Goal: Book appointment/travel/reservation

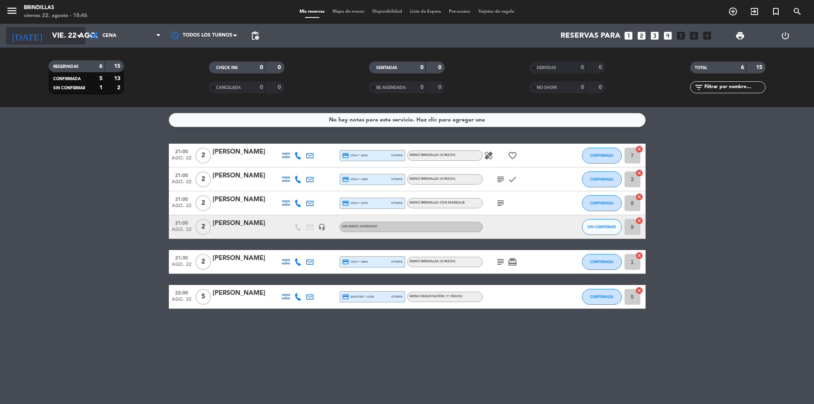
click at [73, 37] on input "vie. 22 ago." at bounding box center [96, 35] width 96 height 17
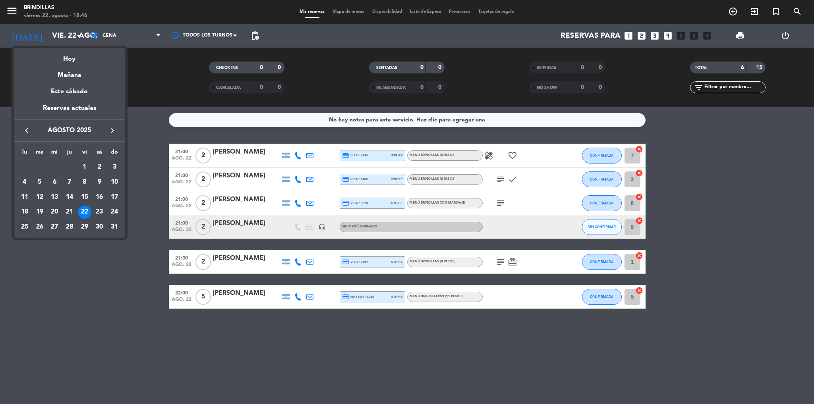
click at [29, 225] on div "25" at bounding box center [25, 227] width 14 height 14
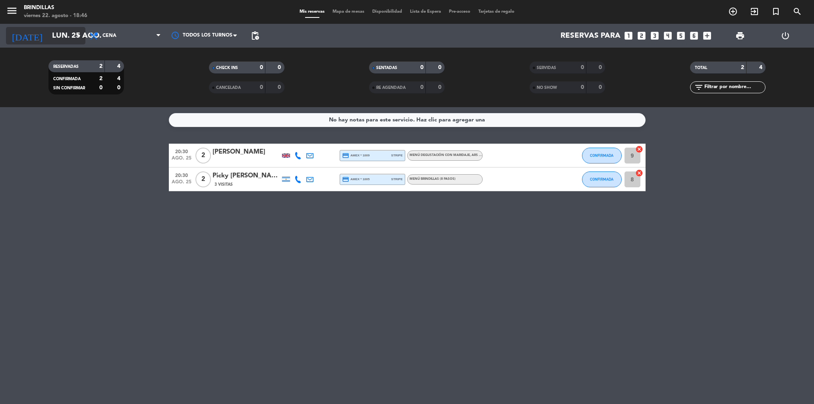
click at [68, 36] on input "lun. 25 ago." at bounding box center [96, 35] width 96 height 17
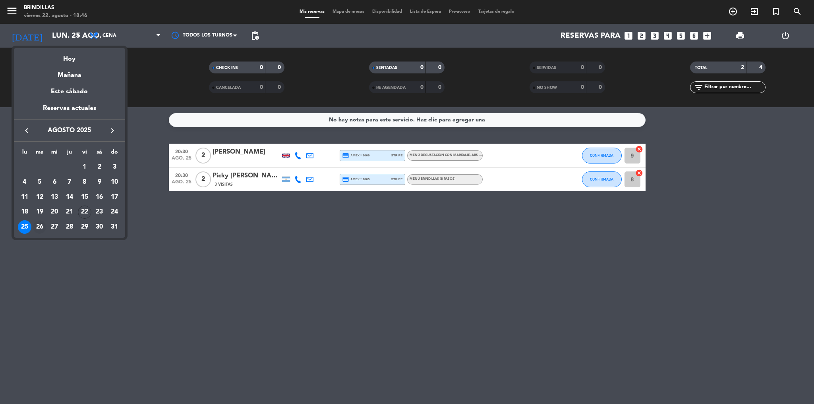
click at [42, 228] on div "26" at bounding box center [40, 227] width 14 height 14
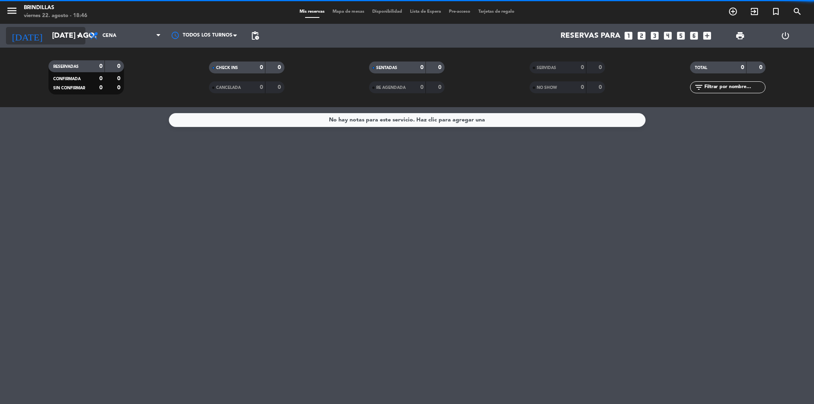
click at [70, 31] on input "[DATE] ago." at bounding box center [96, 35] width 96 height 17
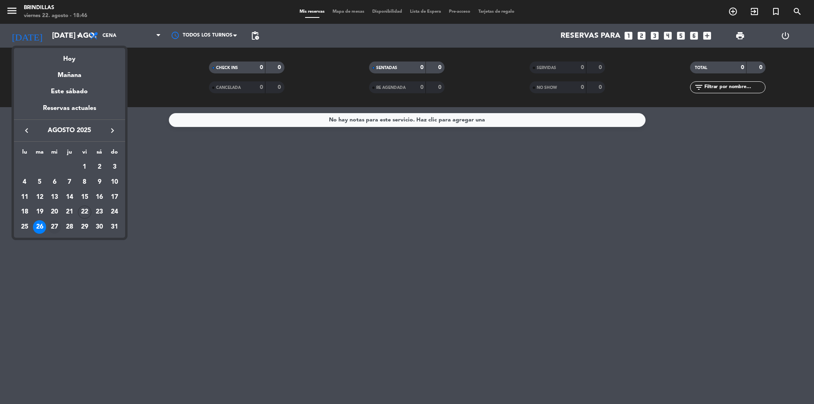
click at [55, 232] on div "27" at bounding box center [55, 227] width 14 height 14
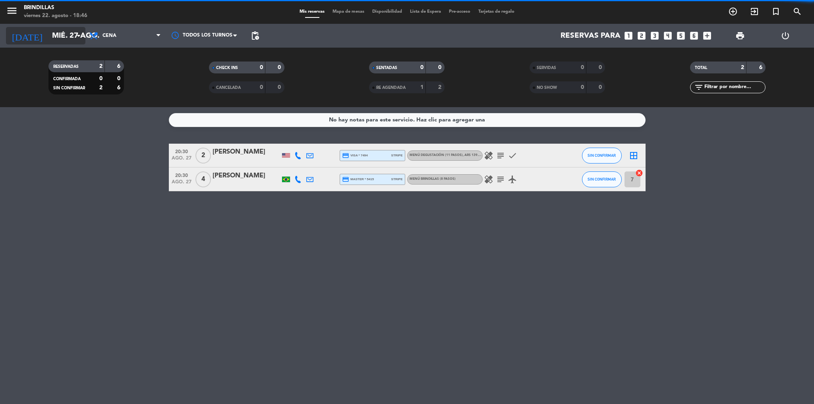
click at [60, 36] on input "mié. 27 ago." at bounding box center [96, 35] width 96 height 17
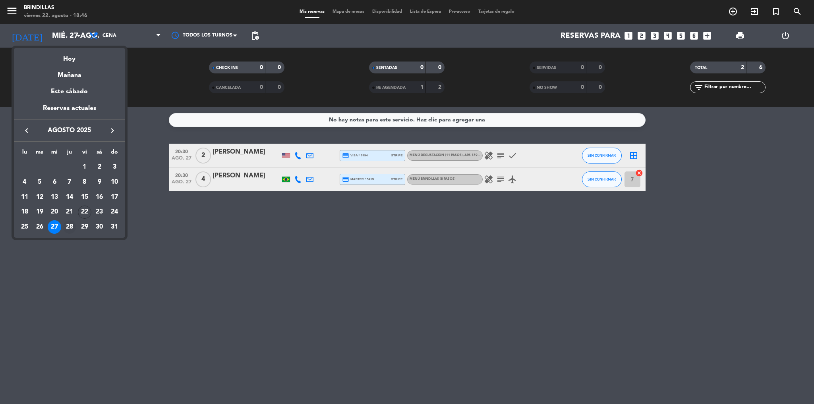
click at [70, 226] on div "28" at bounding box center [70, 227] width 14 height 14
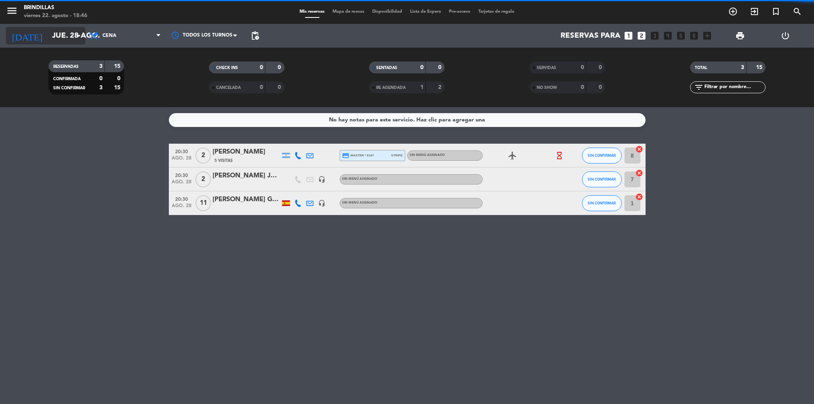
click at [67, 35] on input "jue. 28 ago." at bounding box center [96, 35] width 96 height 17
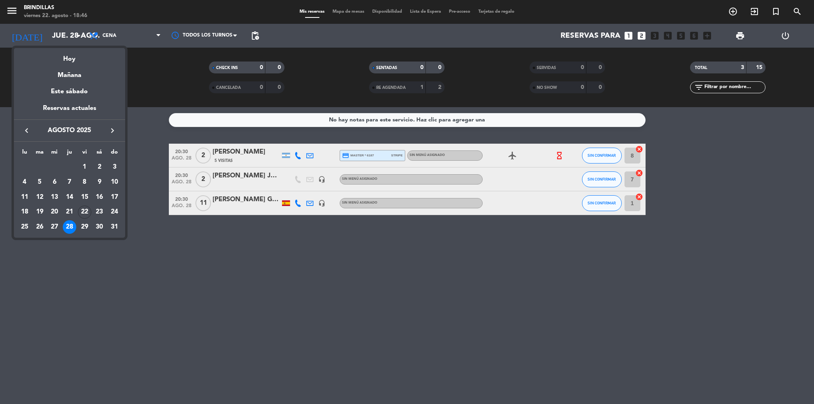
click at [91, 262] on div at bounding box center [407, 202] width 814 height 404
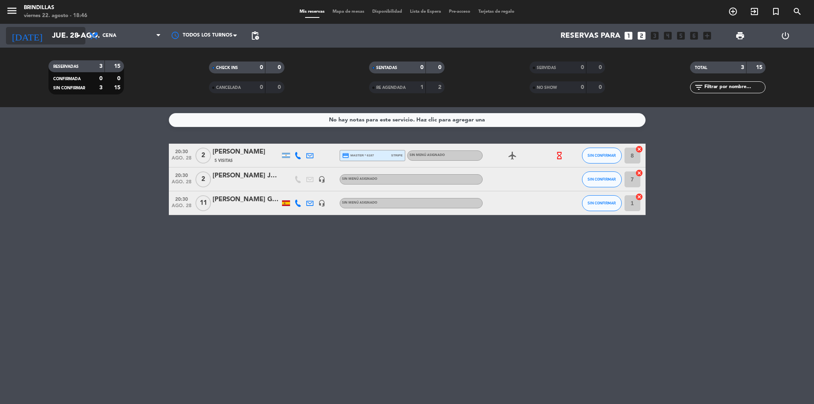
click at [80, 36] on icon "arrow_drop_down" at bounding box center [79, 36] width 10 height 10
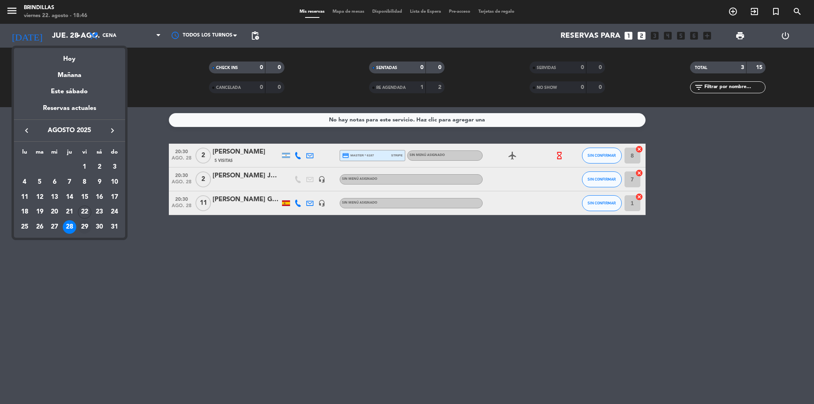
click at [86, 224] on div "29" at bounding box center [85, 227] width 14 height 14
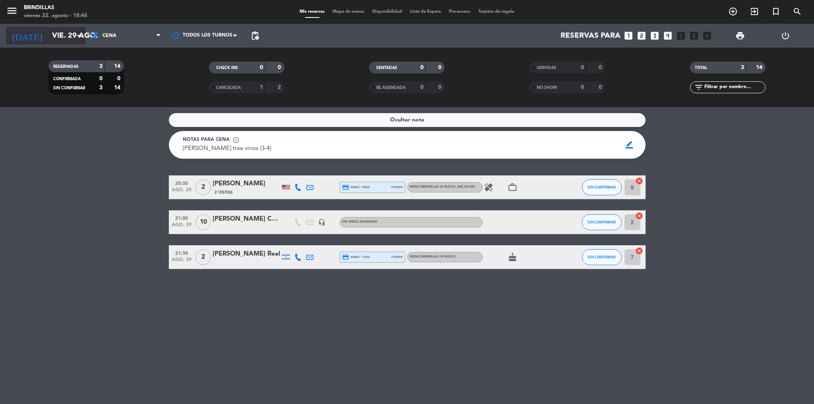
click at [67, 30] on input "vie. 29 ago." at bounding box center [96, 35] width 96 height 17
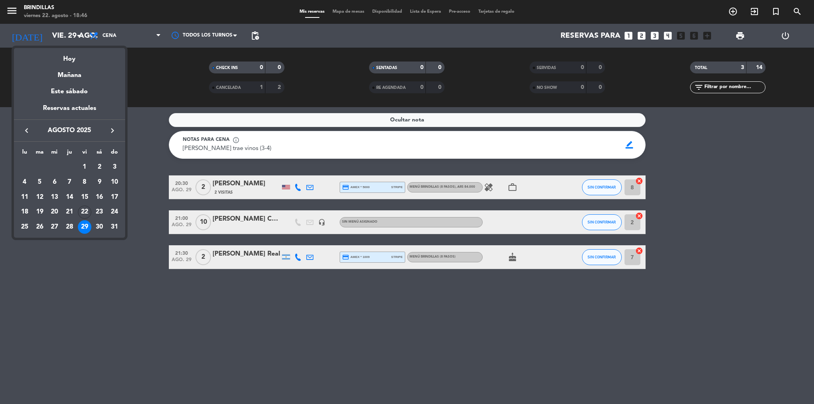
click at [111, 131] on icon "keyboard_arrow_right" at bounding box center [113, 131] width 10 height 10
click at [24, 180] on div "1" at bounding box center [25, 183] width 14 height 14
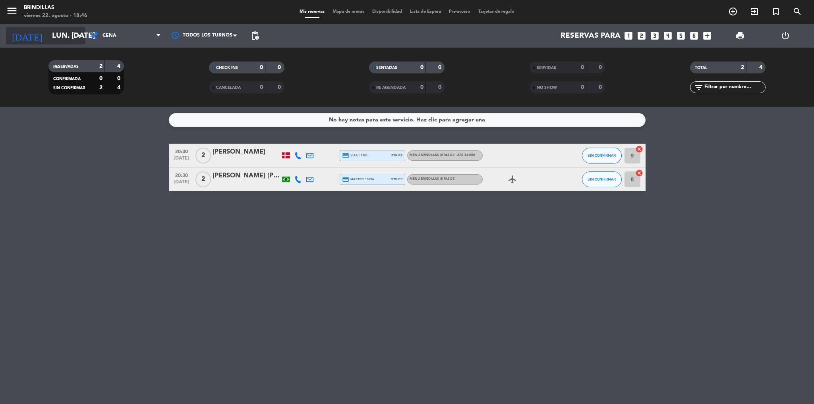
click at [62, 37] on input "lun. [DATE]" at bounding box center [96, 35] width 96 height 17
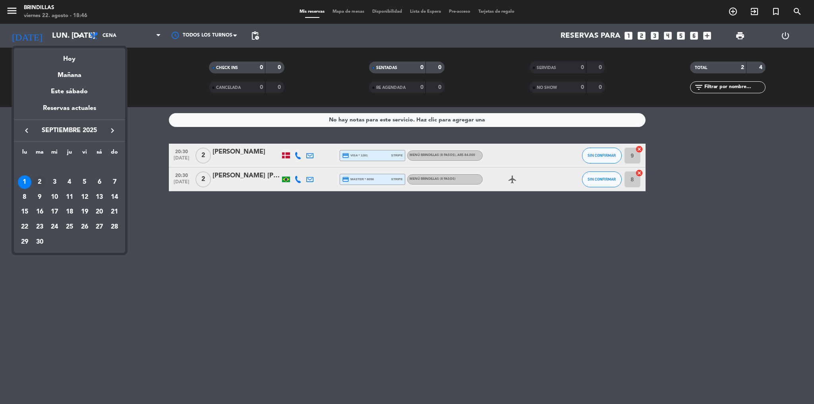
click at [42, 182] on div "2" at bounding box center [40, 183] width 14 height 14
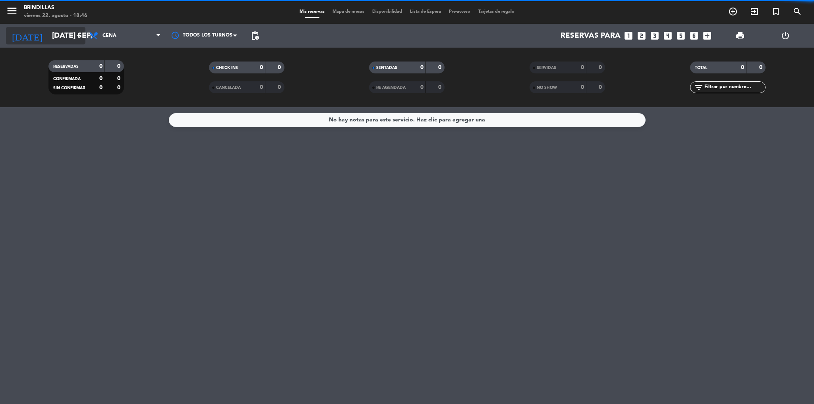
click at [69, 40] on input "[DATE] sep." at bounding box center [96, 35] width 96 height 17
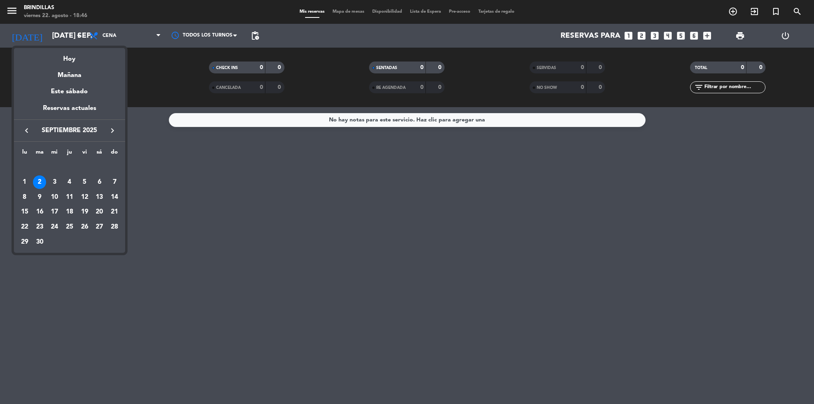
click at [30, 130] on icon "keyboard_arrow_left" at bounding box center [27, 131] width 10 height 10
click at [86, 211] on div "22" at bounding box center [85, 213] width 14 height 14
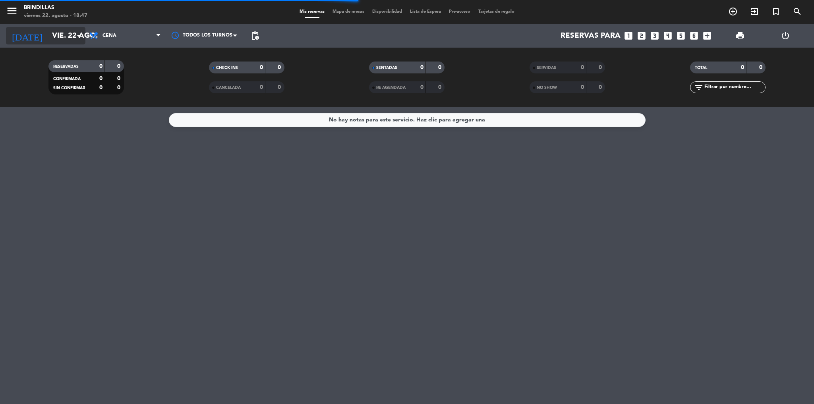
click at [64, 39] on input "vie. 22 ago." at bounding box center [96, 35] width 96 height 17
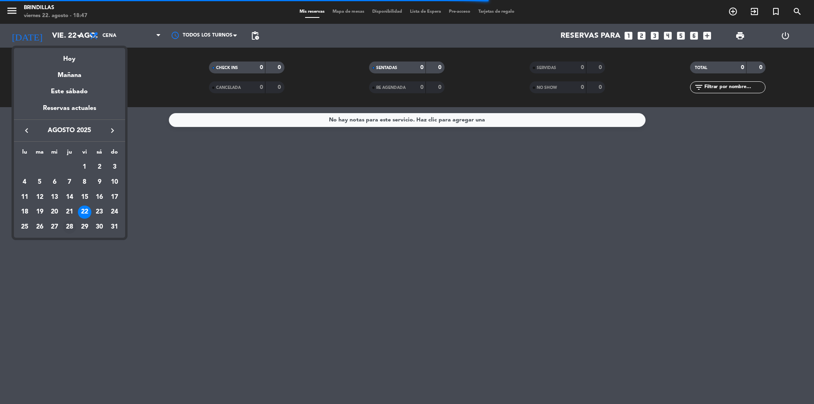
click at [70, 226] on div "28" at bounding box center [70, 227] width 14 height 14
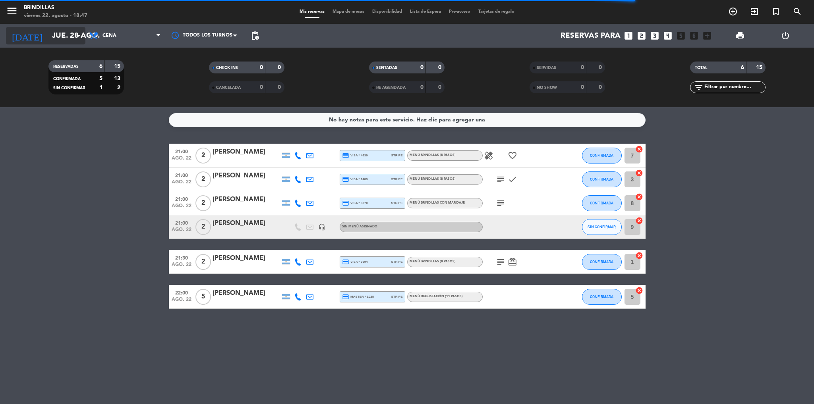
click at [68, 33] on input "jue. 28 ago." at bounding box center [96, 35] width 96 height 17
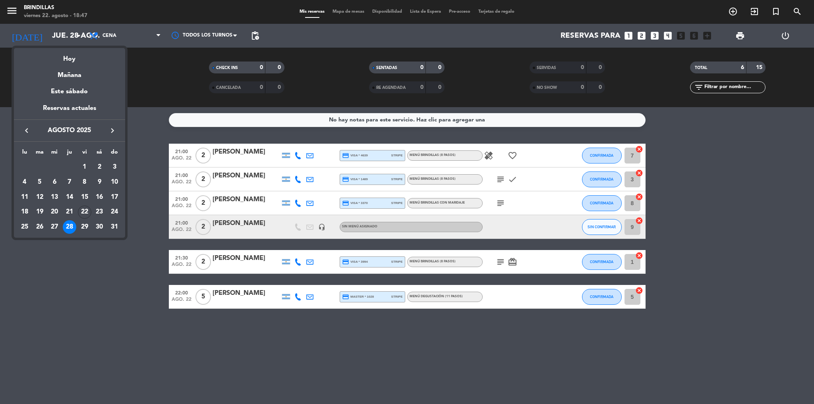
click at [118, 296] on div at bounding box center [407, 202] width 814 height 404
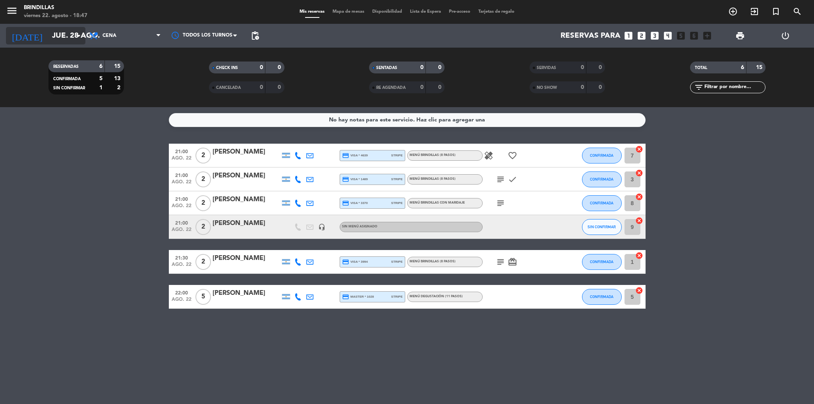
click at [70, 39] on input "jue. 28 ago." at bounding box center [96, 35] width 96 height 17
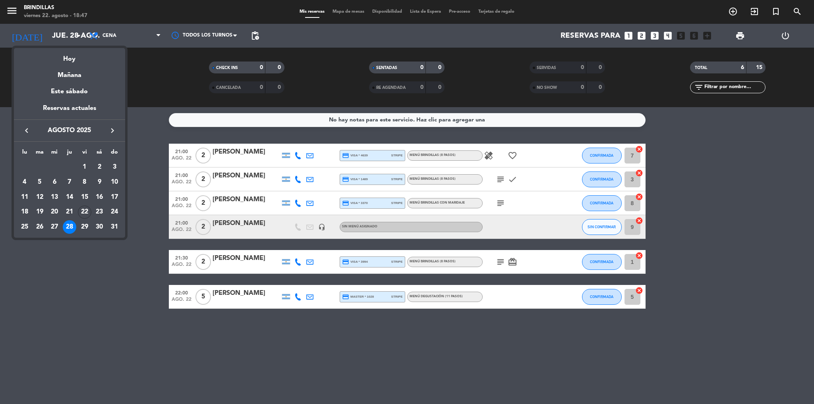
click at [69, 227] on div "28" at bounding box center [70, 227] width 14 height 14
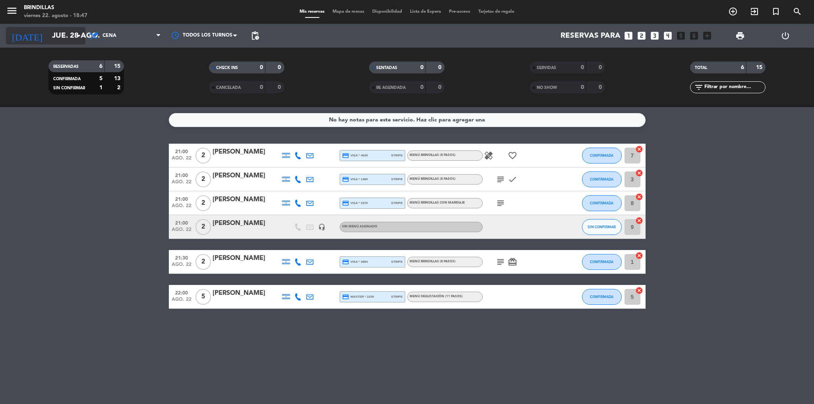
click at [61, 33] on input "jue. 28 ago." at bounding box center [96, 35] width 96 height 17
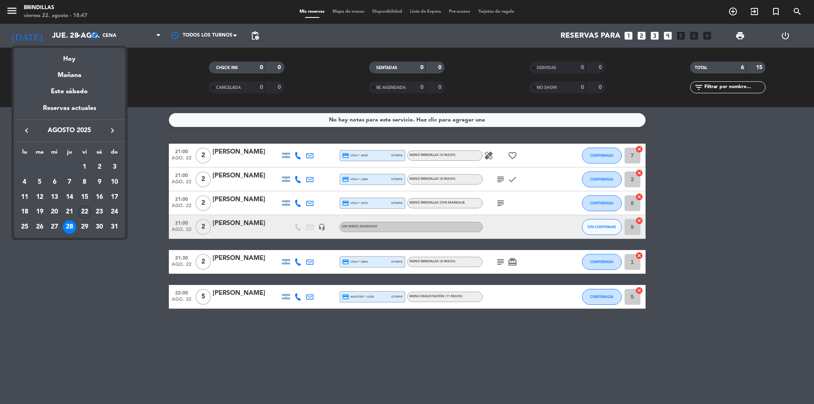
click at [83, 211] on div "22" at bounding box center [85, 213] width 14 height 14
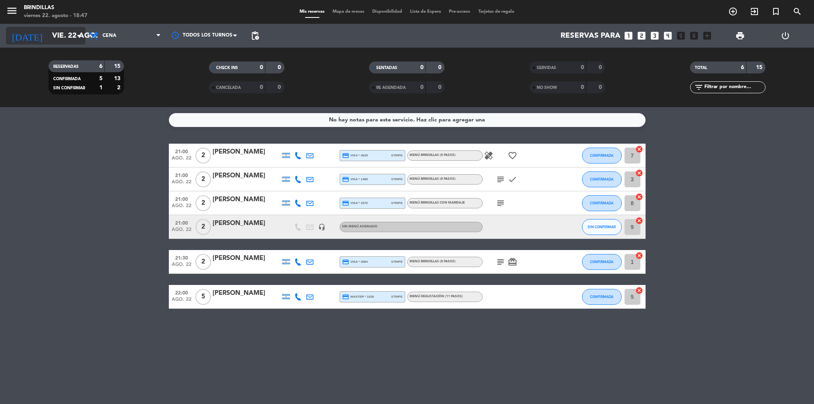
click at [63, 37] on input "vie. 22 ago." at bounding box center [96, 35] width 96 height 17
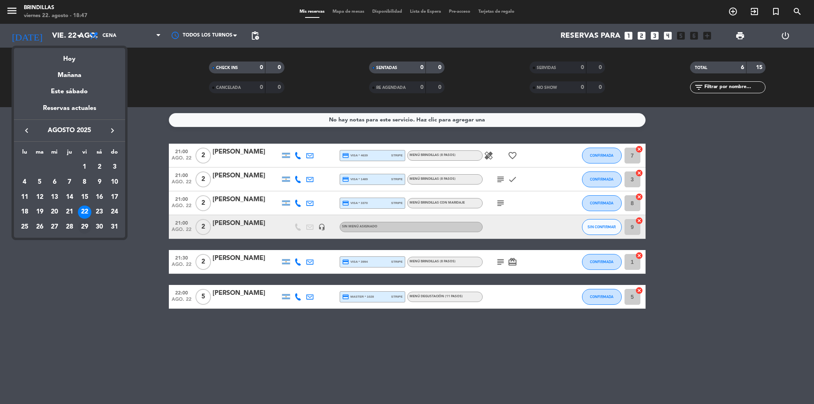
click at [83, 229] on div "29" at bounding box center [85, 227] width 14 height 14
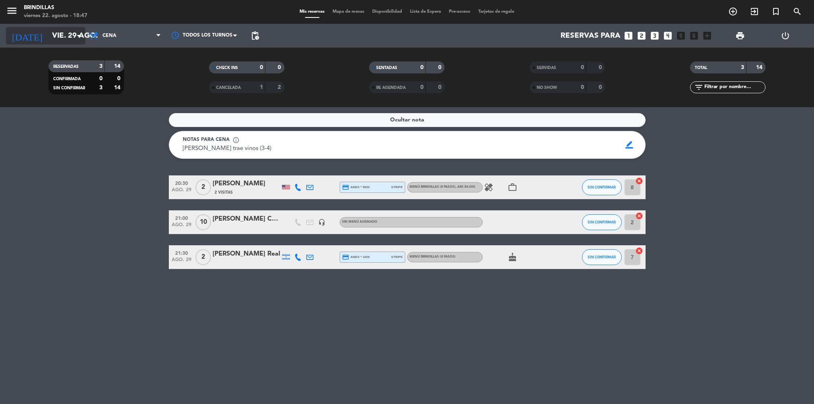
click at [58, 39] on input "vie. 29 ago." at bounding box center [96, 35] width 96 height 17
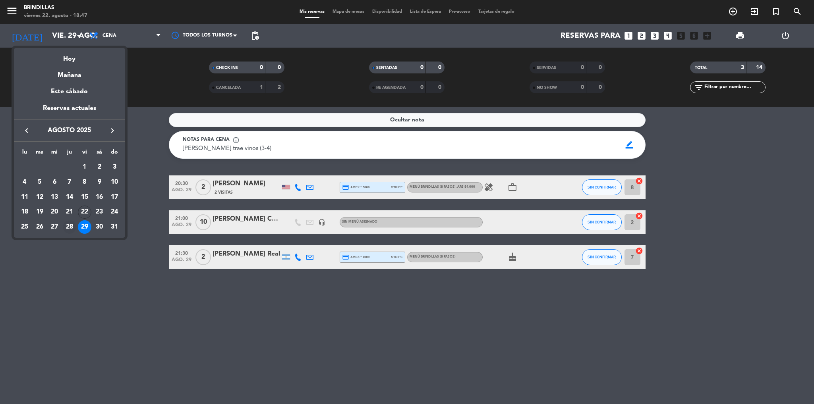
click at [72, 224] on div "28" at bounding box center [70, 227] width 14 height 14
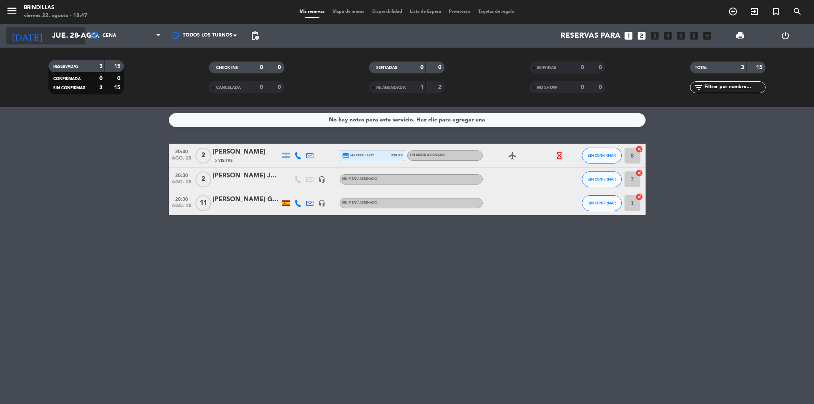
click at [75, 34] on icon "arrow_drop_down" at bounding box center [79, 36] width 10 height 10
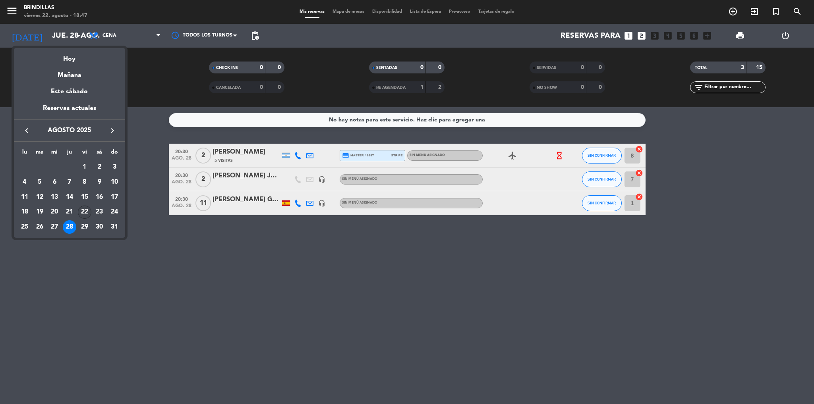
click at [83, 211] on div "22" at bounding box center [85, 213] width 14 height 14
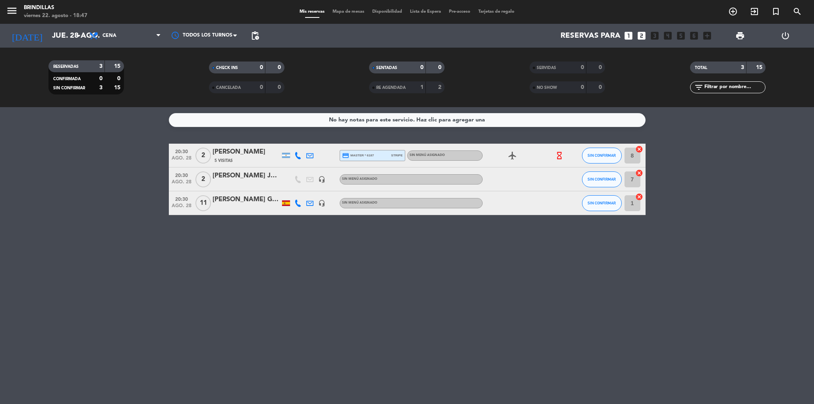
type input "vie. 22 ago."
